Goal: Task Accomplishment & Management: Manage account settings

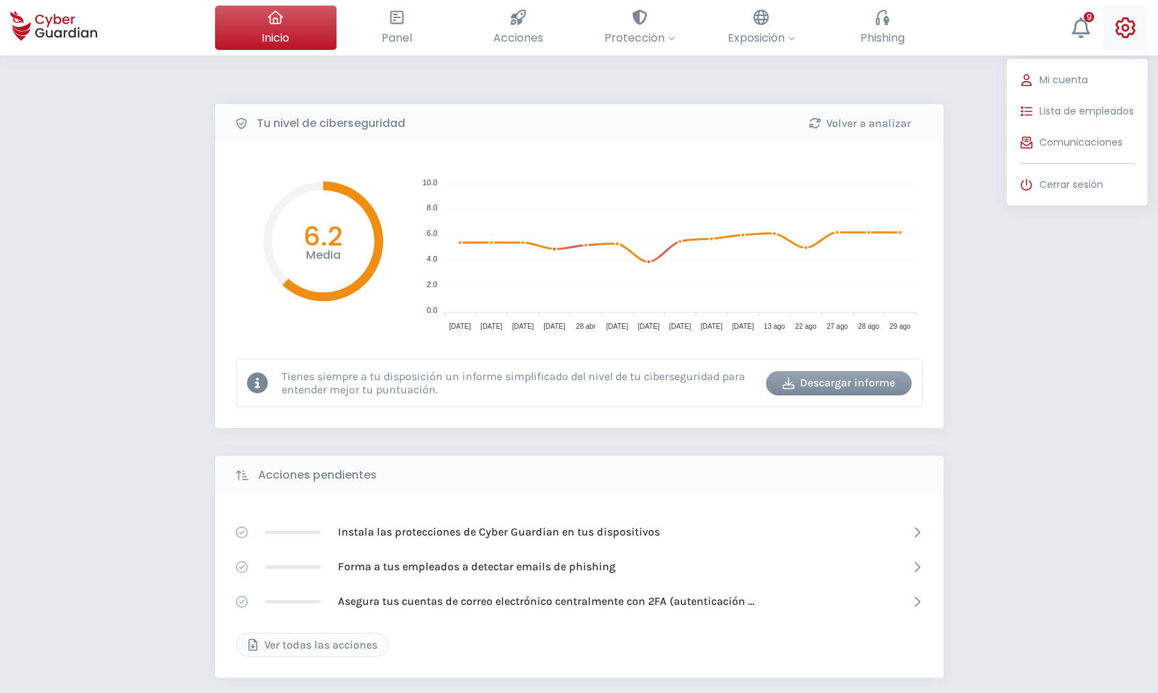
click at [1123, 28] on icon at bounding box center [1126, 27] width 20 height 21
click at [1037, 107] on button "Lista de empleados" at bounding box center [1077, 111] width 141 height 28
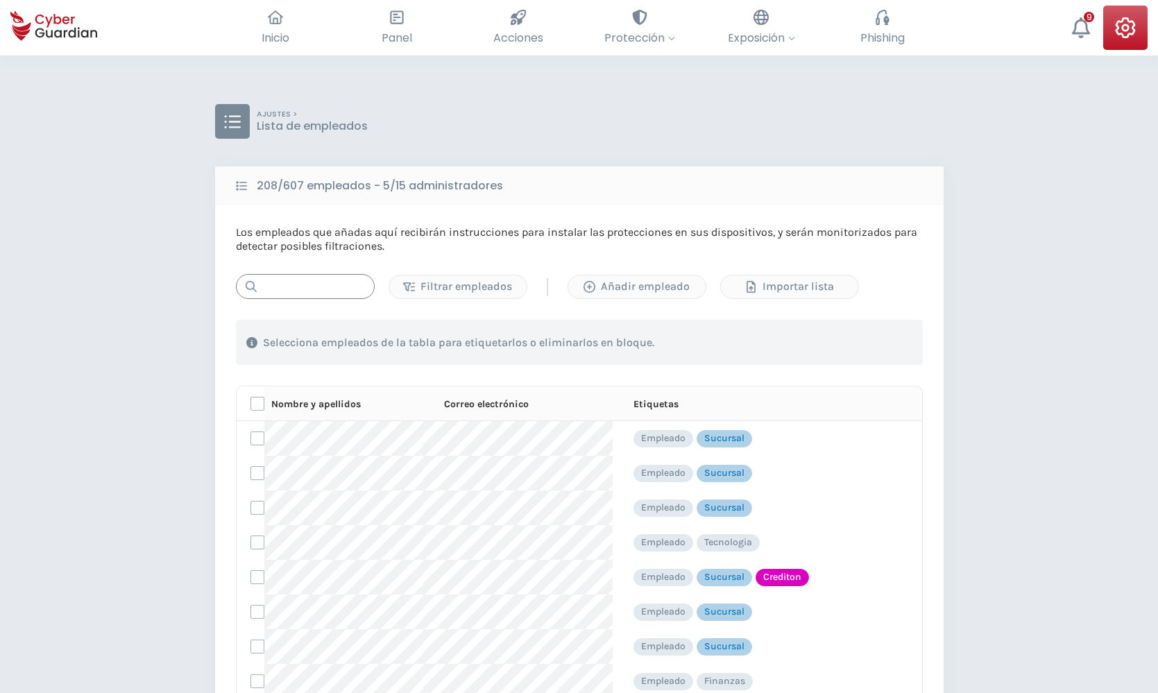
click at [316, 275] on input "text" at bounding box center [305, 286] width 139 height 25
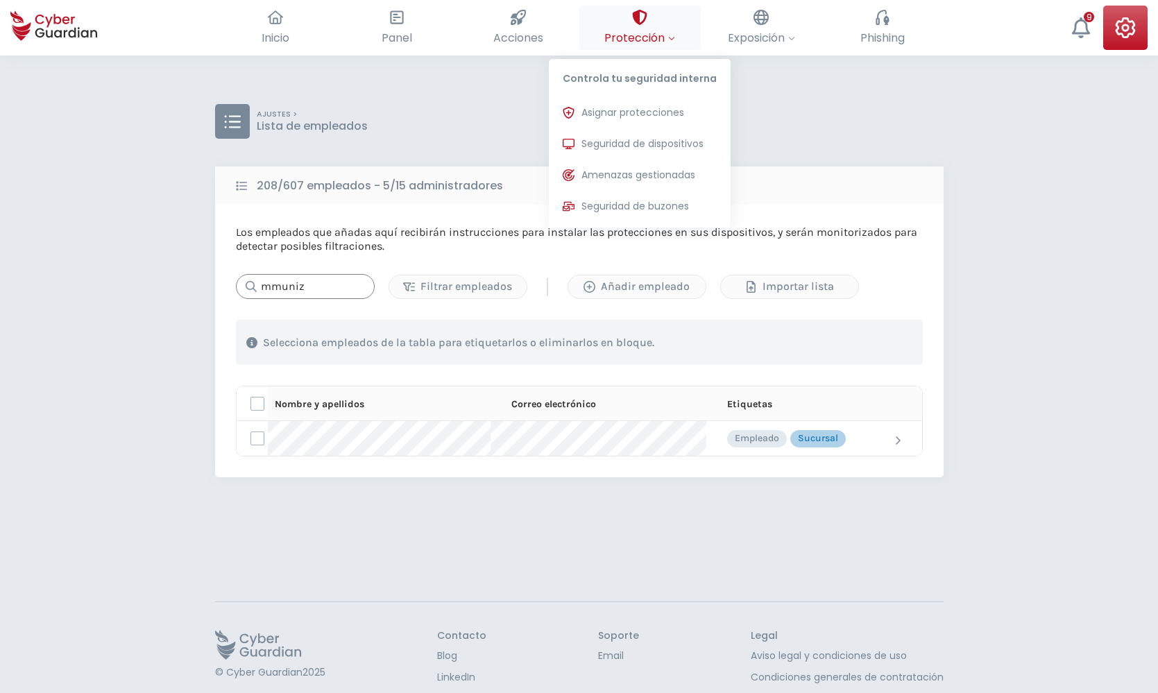
type input "mmuniz"
click at [637, 37] on span "Protección" at bounding box center [639, 37] width 71 height 17
click at [623, 137] on span "Seguridad de dispositivos" at bounding box center [642, 144] width 122 height 15
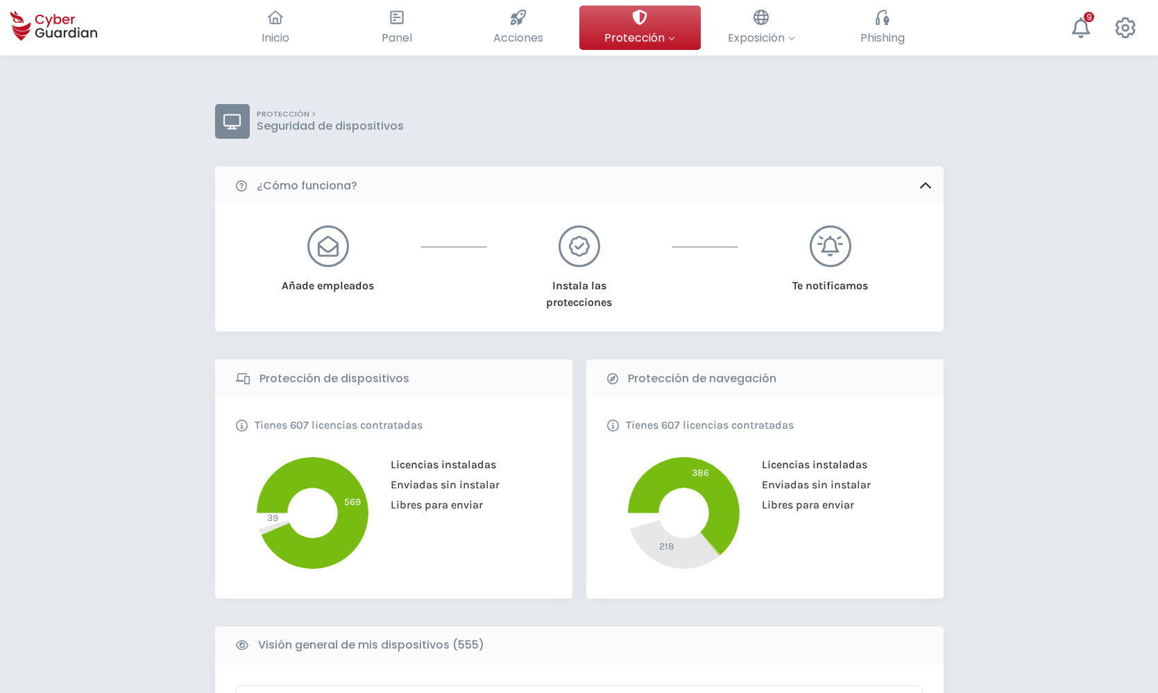
scroll to position [425, 0]
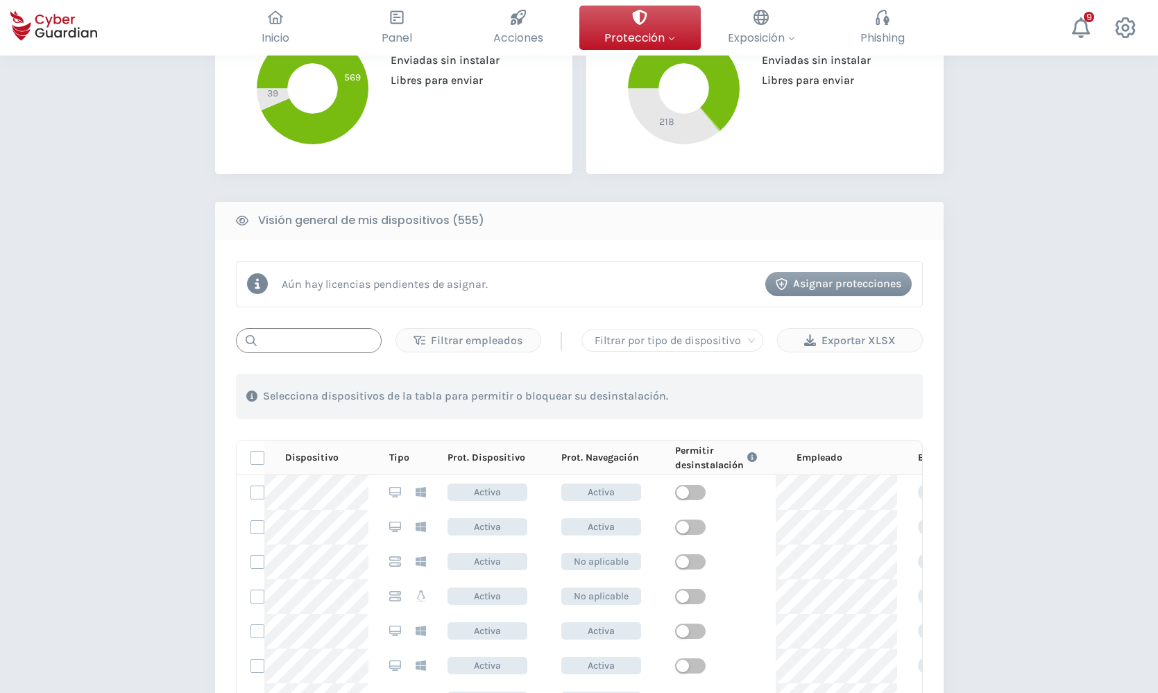
click at [314, 341] on input "text" at bounding box center [309, 340] width 146 height 25
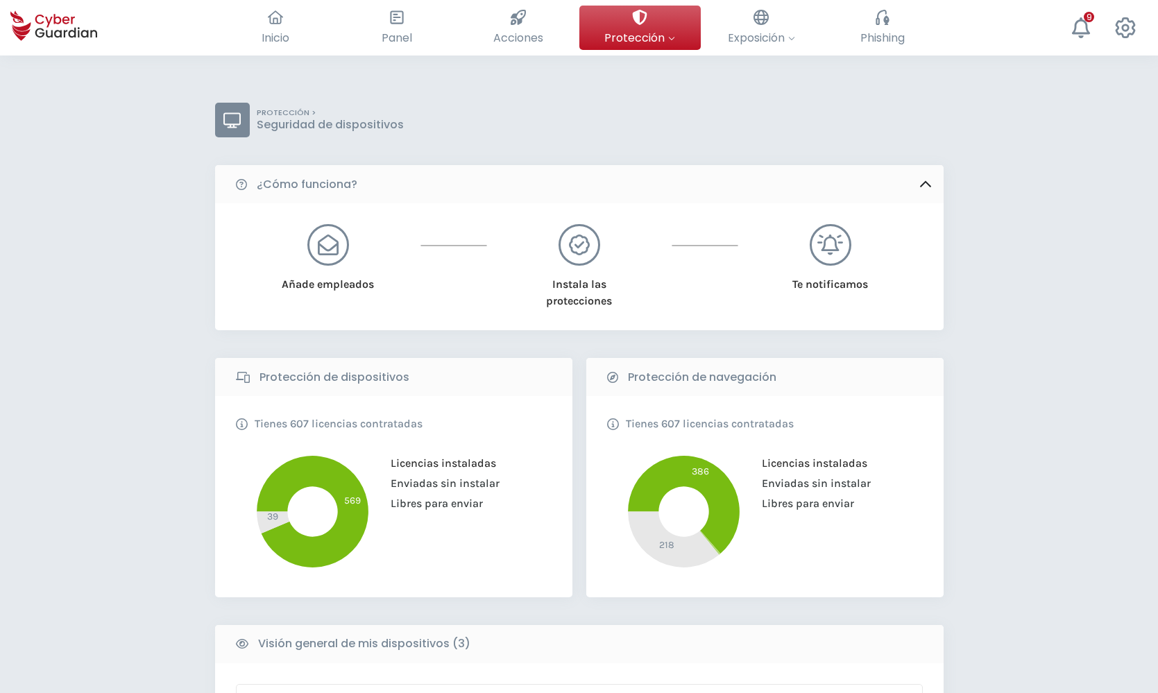
scroll to position [0, 0]
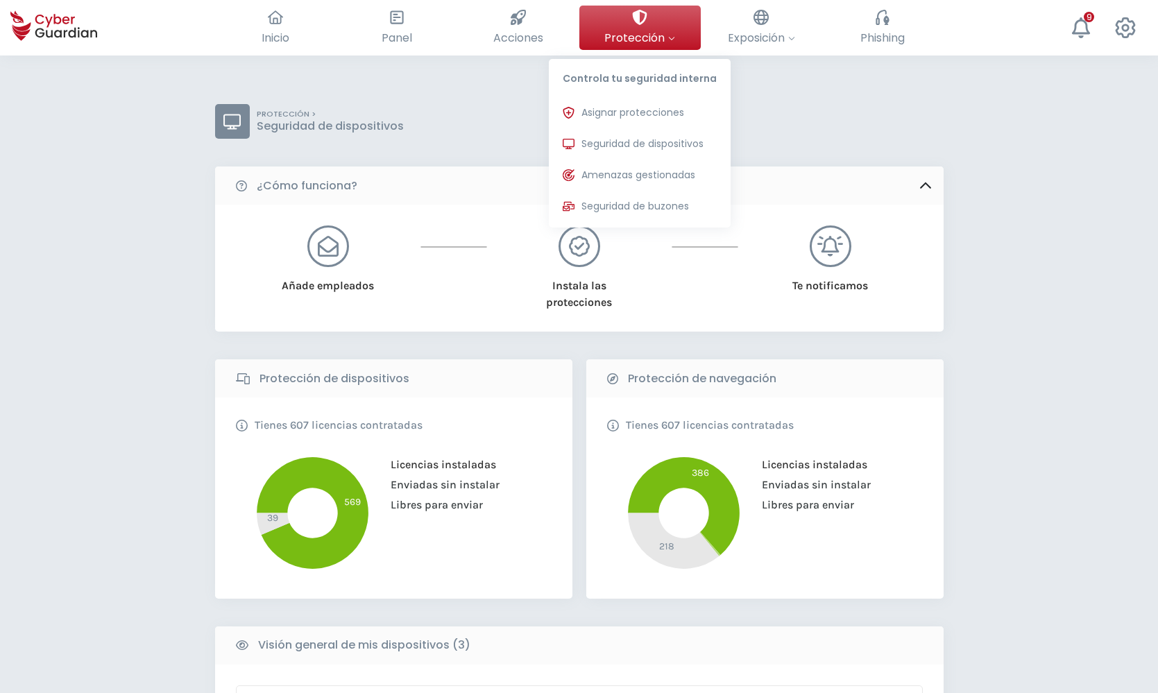
type input "mmuniz"
click at [659, 34] on span "Protección" at bounding box center [639, 37] width 71 height 17
click at [636, 112] on span "Asignar protecciones" at bounding box center [632, 112] width 103 height 15
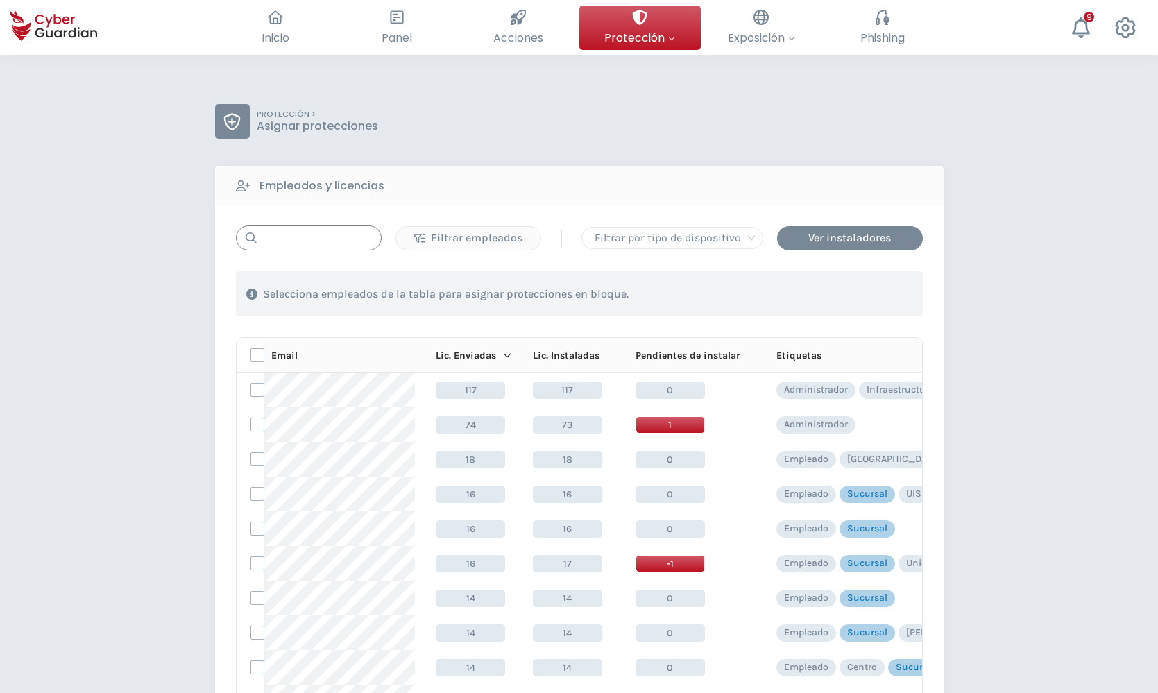
click at [322, 244] on input "text" at bounding box center [309, 237] width 146 height 25
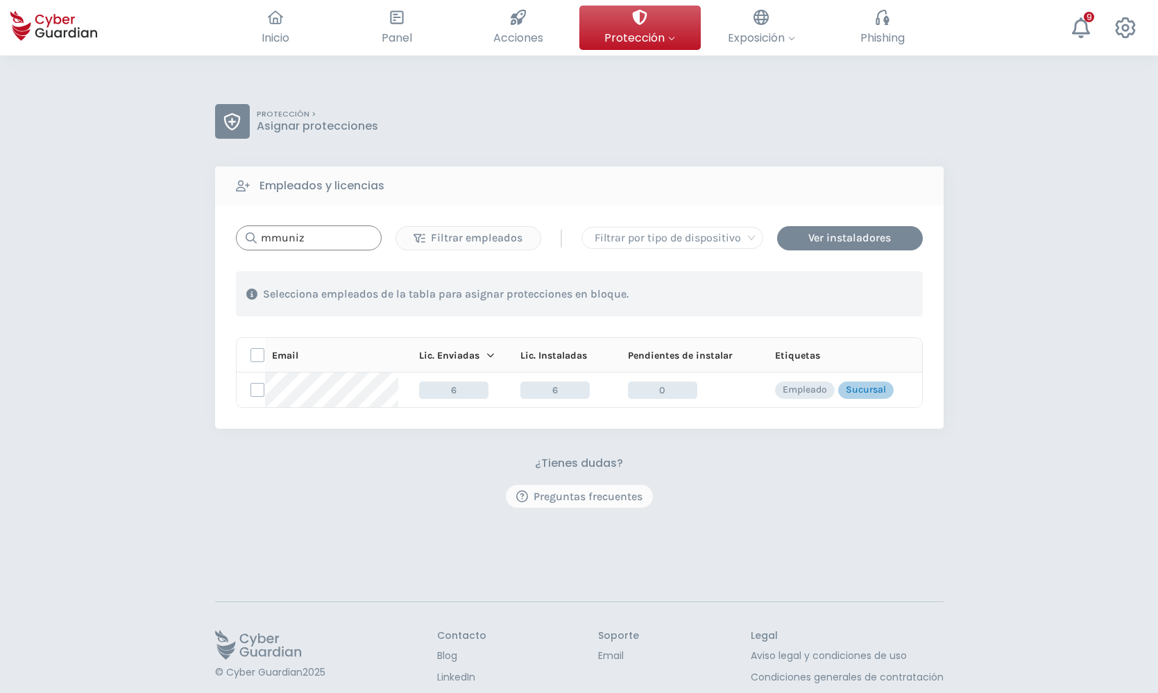
type input "mmuniz"
click at [258, 386] on label at bounding box center [257, 390] width 14 height 14
click at [251, 386] on input "checkbox" at bounding box center [251, 390] width 0 height 12
click at [812, 292] on div "Asignar protecciones" at bounding box center [839, 294] width 126 height 17
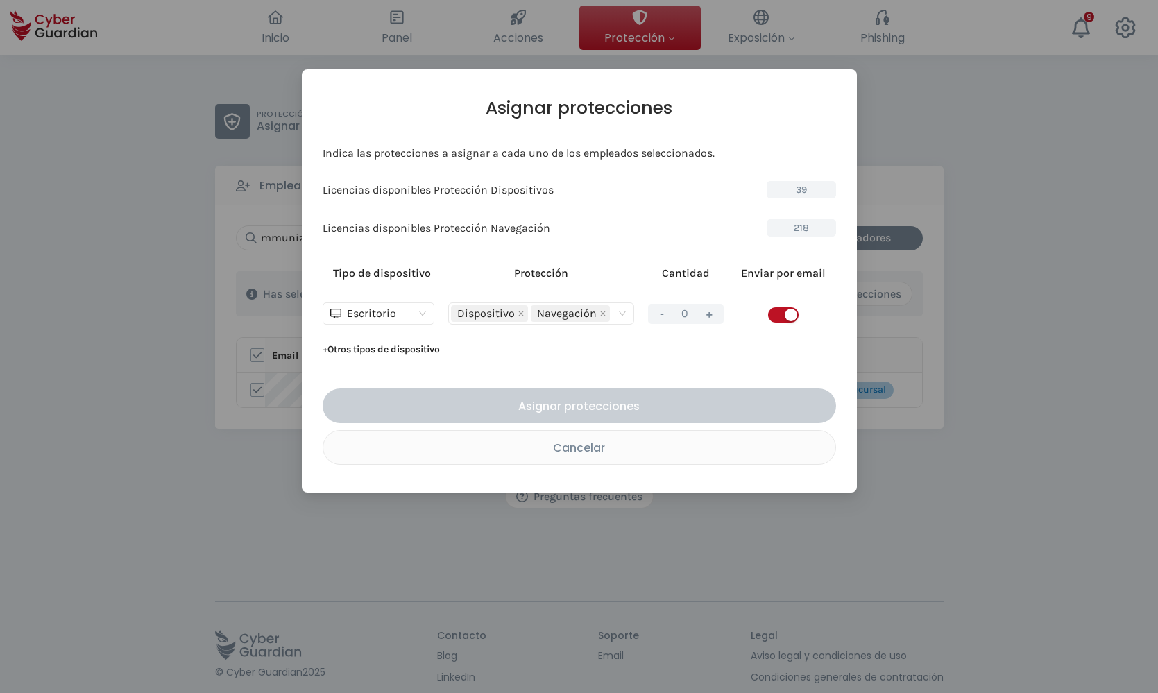
click at [708, 316] on button "+" at bounding box center [709, 313] width 17 height 17
type input "1"
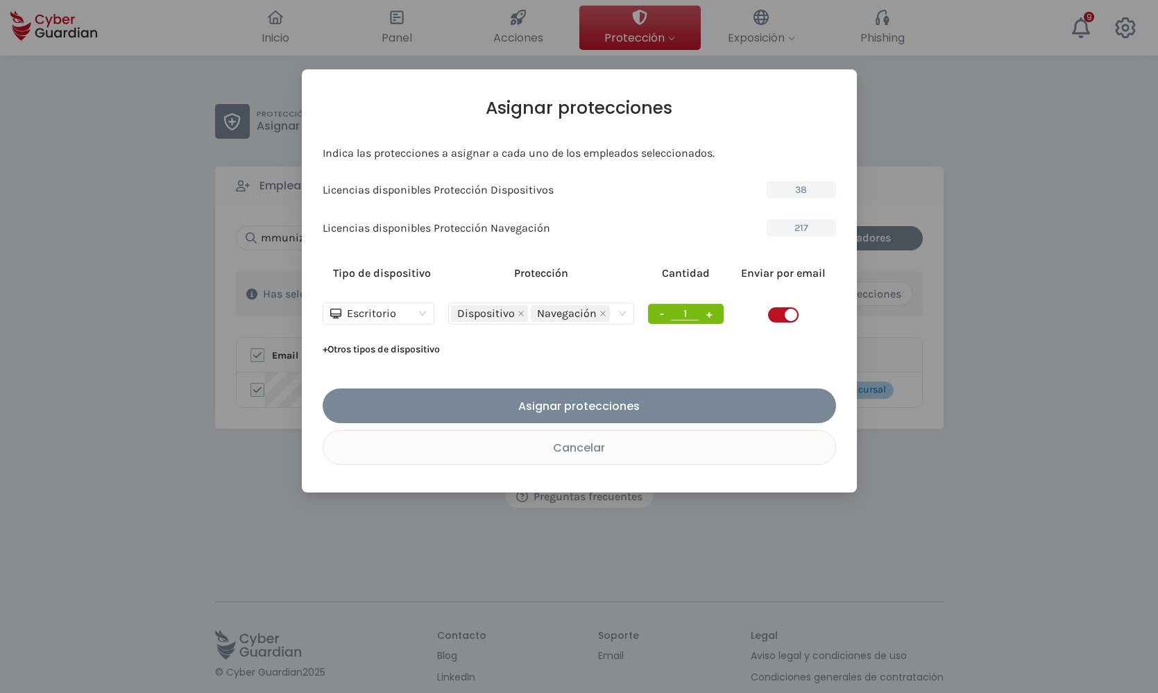
click at [776, 312] on span "button" at bounding box center [783, 314] width 31 height 15
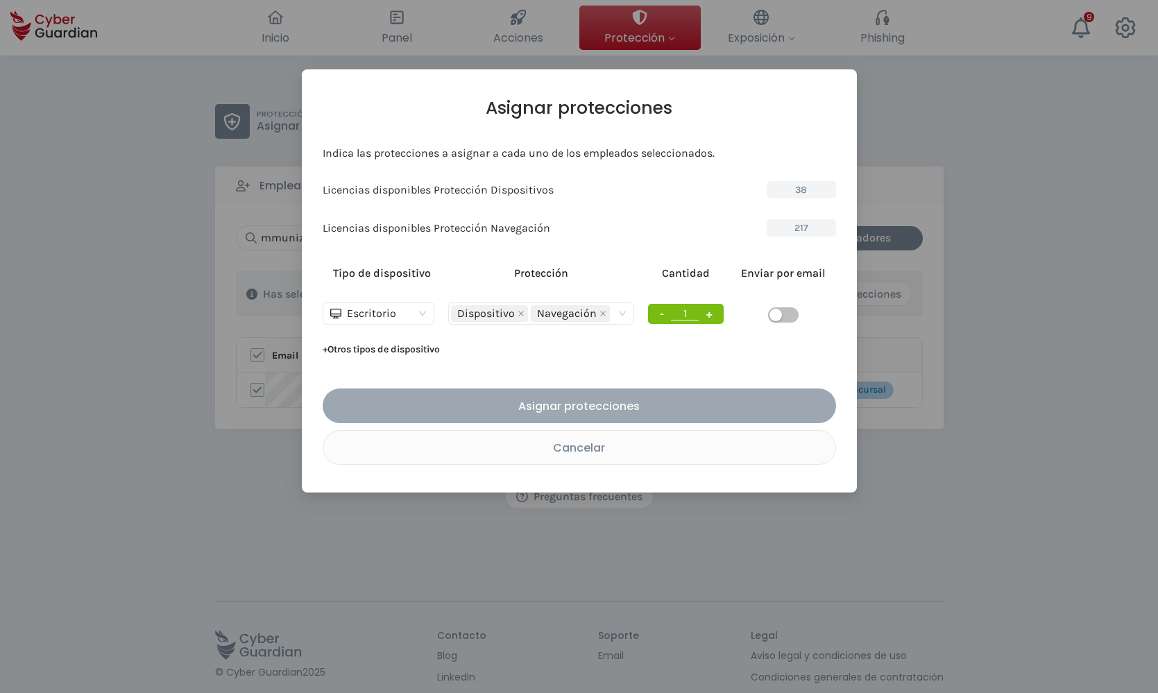
click at [570, 402] on div "Asignar protecciones" at bounding box center [579, 406] width 493 height 17
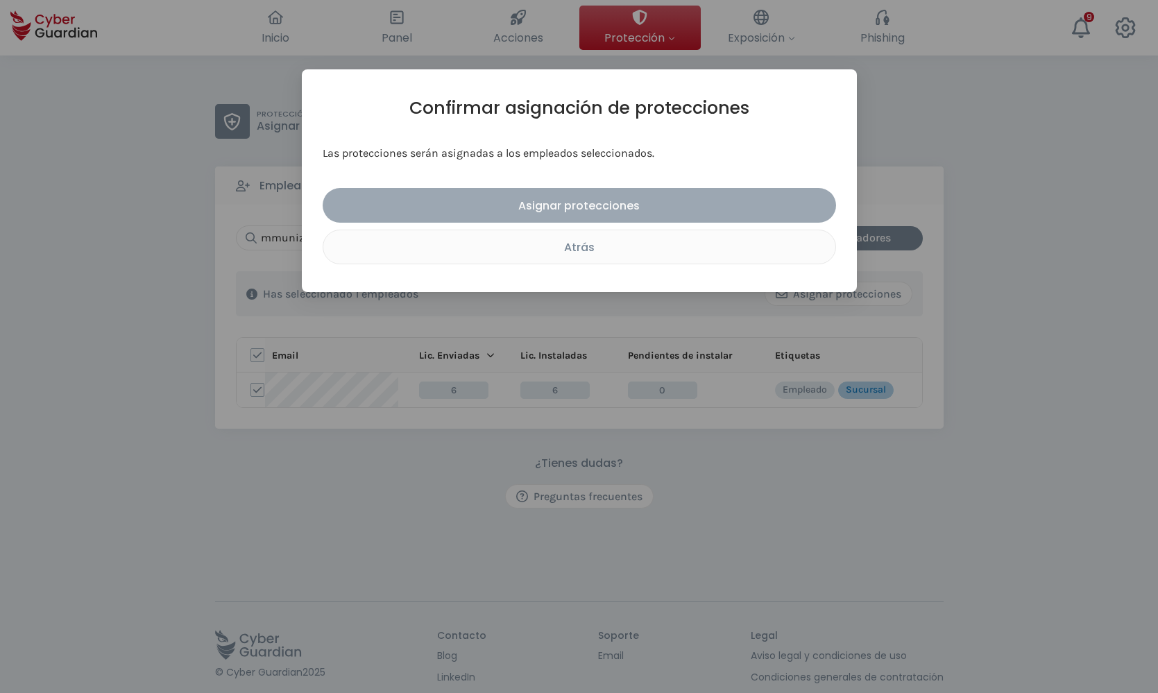
click at [605, 205] on div "Asignar protecciones" at bounding box center [579, 205] width 493 height 17
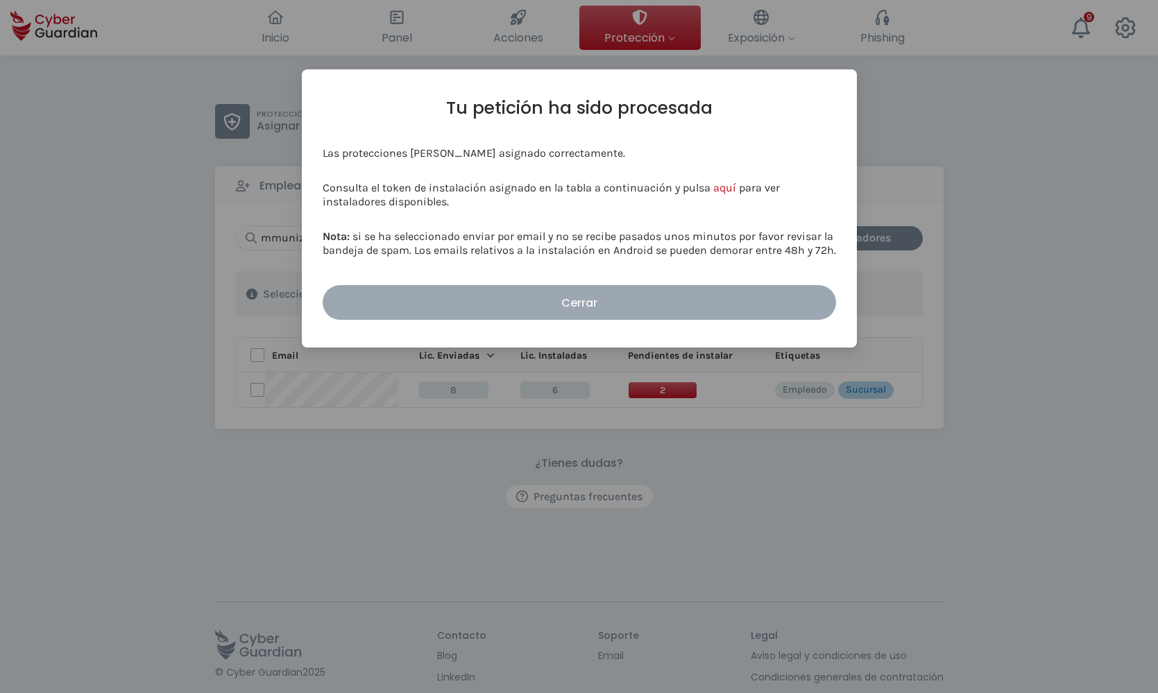
click at [573, 306] on div "Cerrar" at bounding box center [579, 302] width 493 height 17
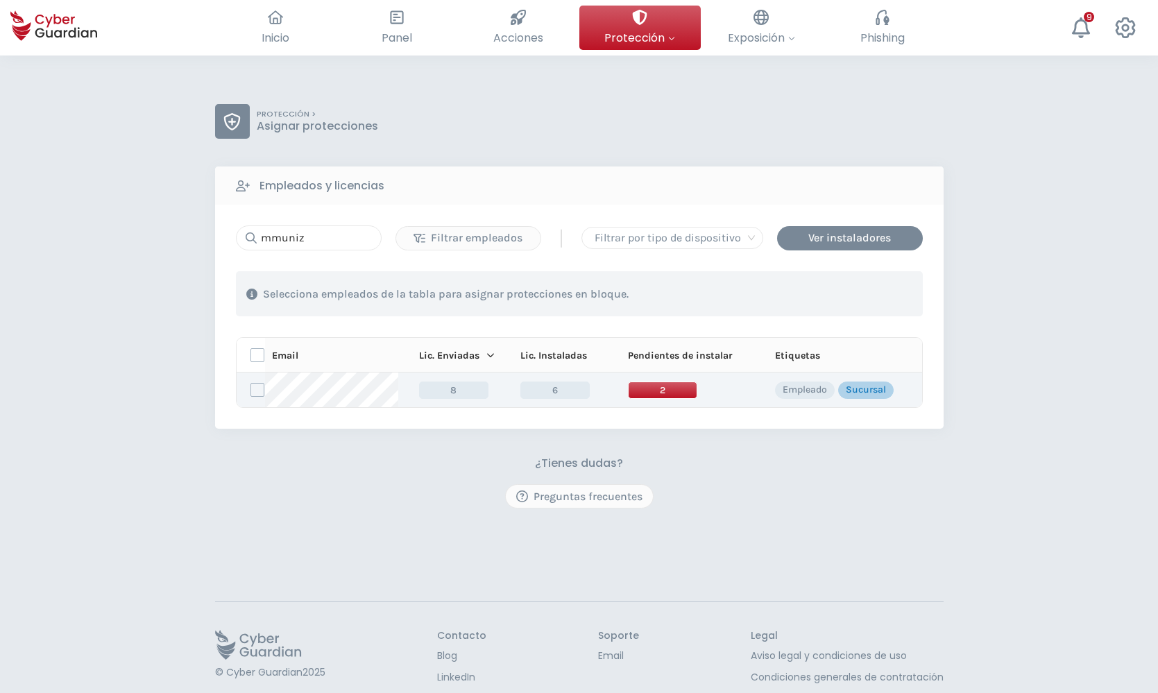
click at [648, 386] on span "2" at bounding box center [662, 390] width 69 height 17
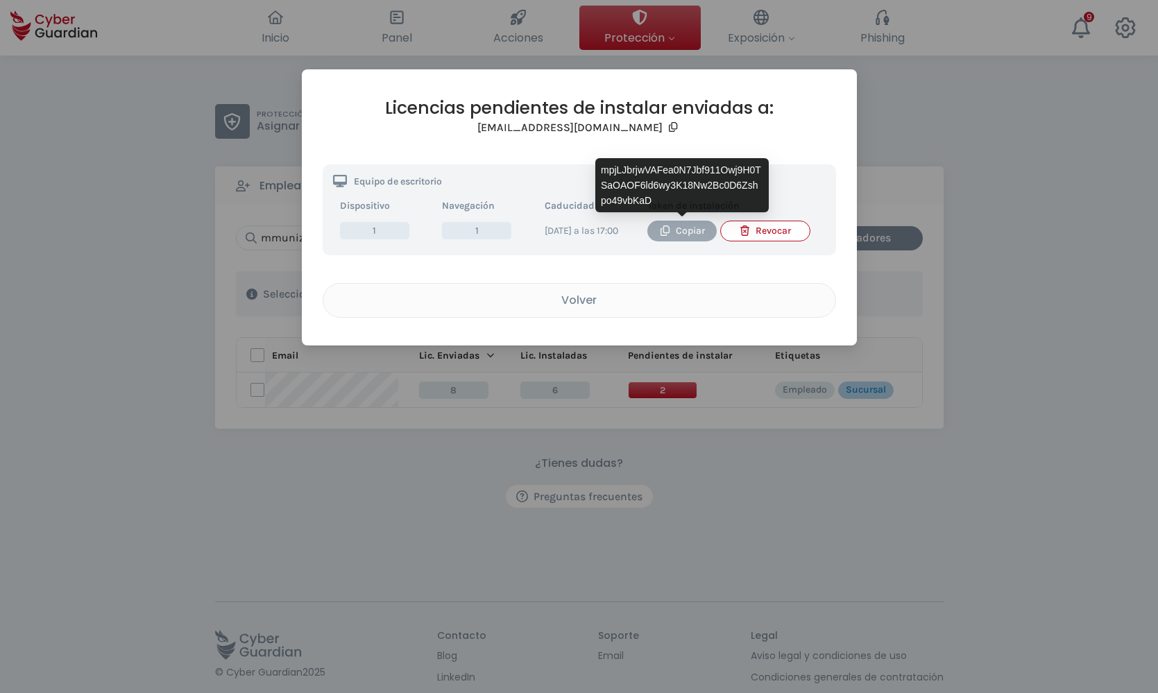
click at [666, 230] on icon "button" at bounding box center [665, 230] width 10 height 10
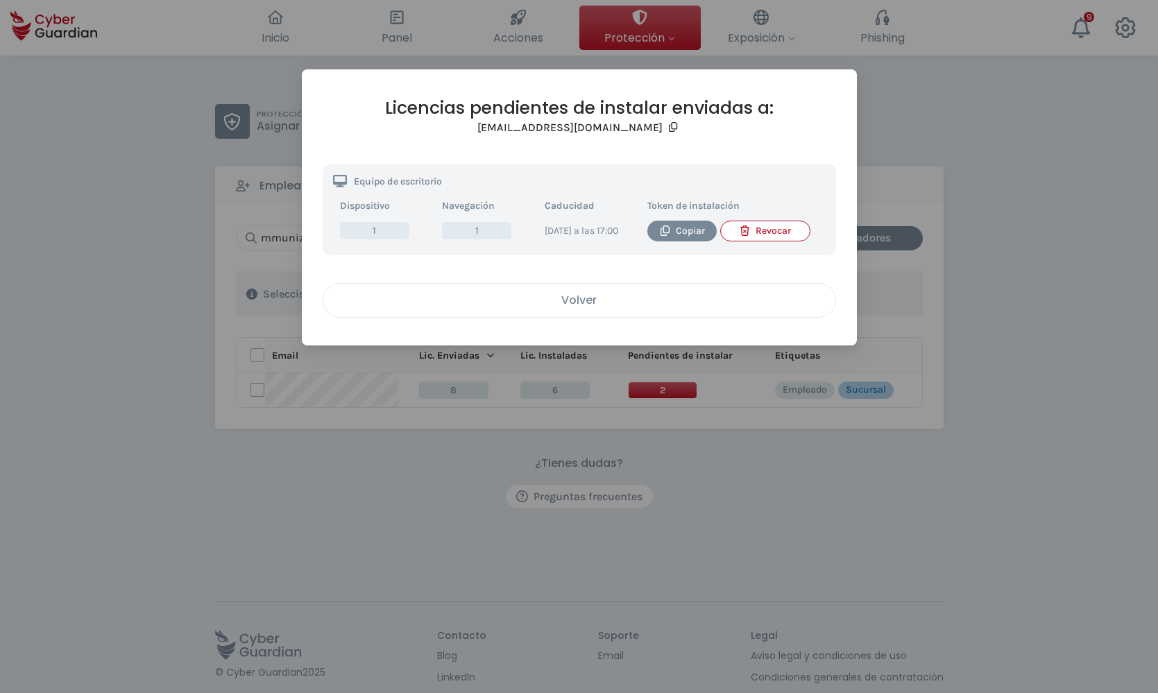
click at [565, 309] on div "Volver" at bounding box center [579, 299] width 491 height 17
